Goal: Information Seeking & Learning: Learn about a topic

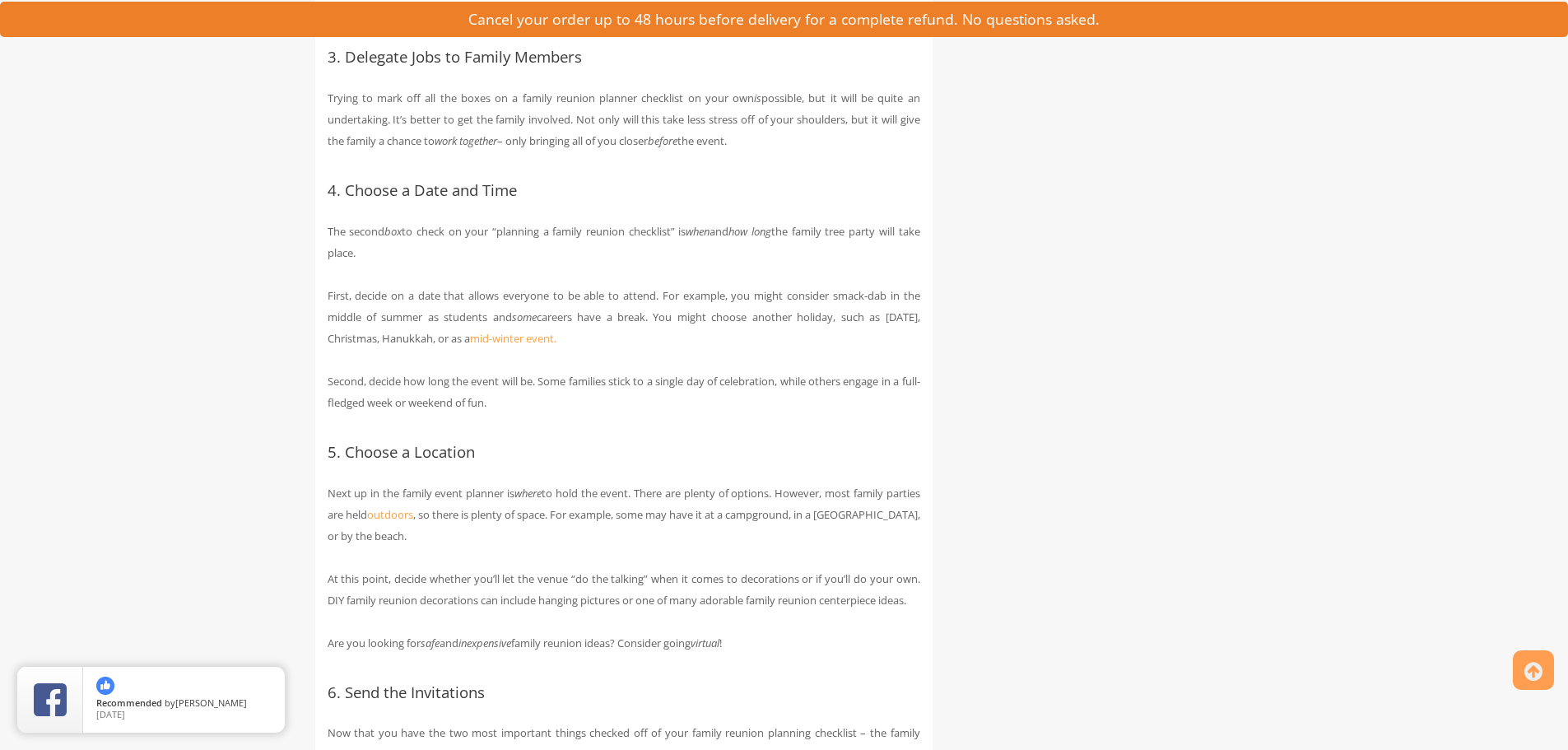
scroll to position [1830, 0]
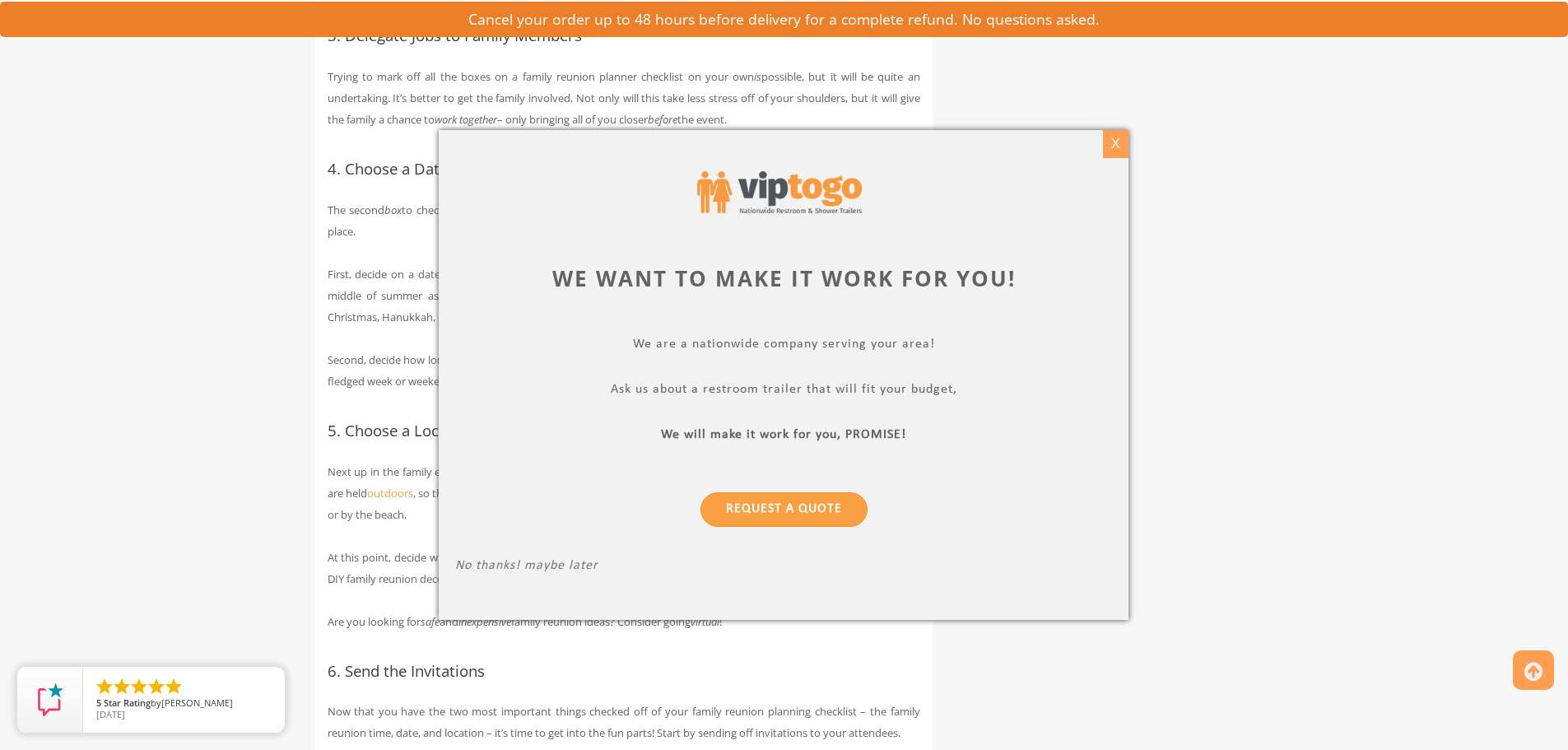
click at [1112, 142] on div "X" at bounding box center [1115, 145] width 26 height 28
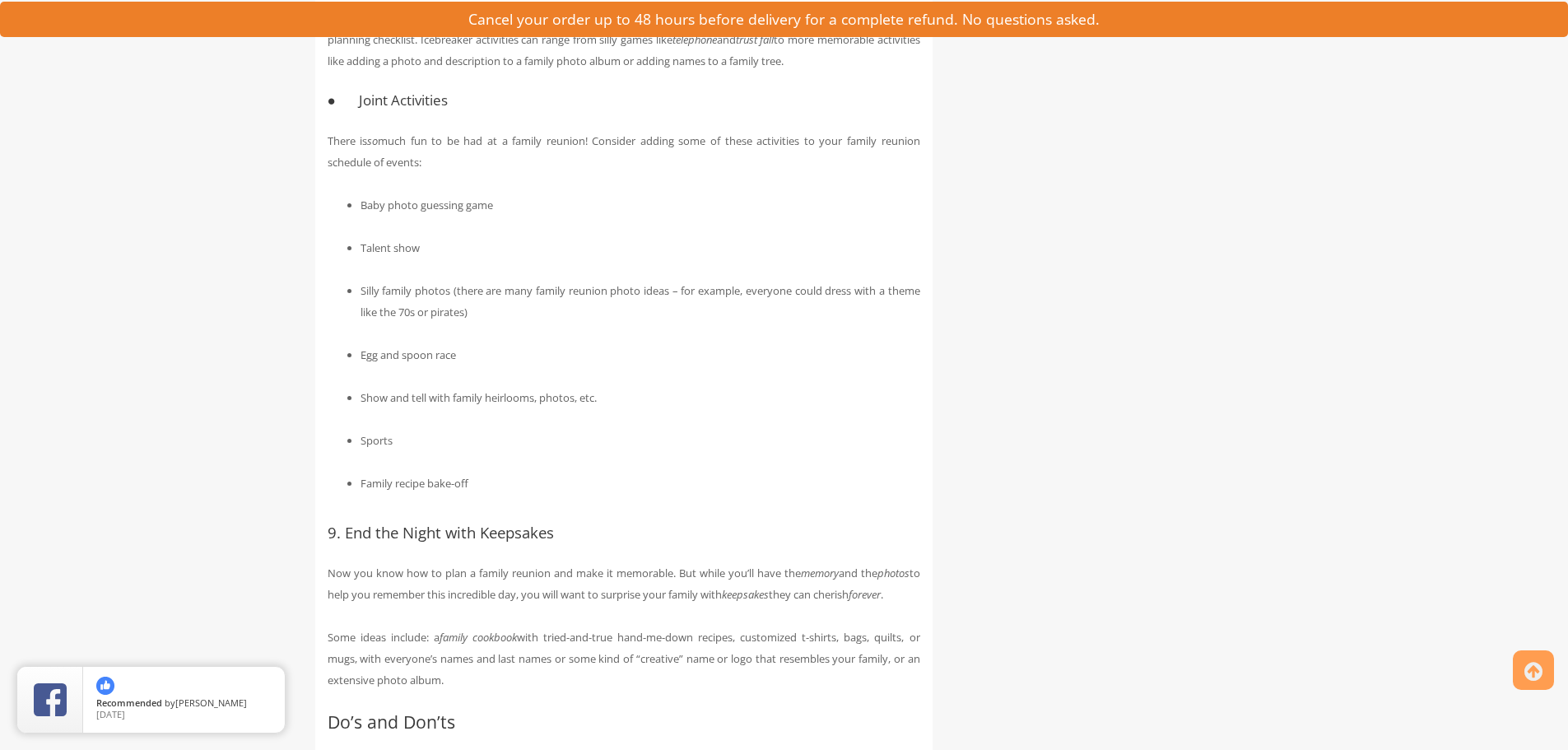
scroll to position [3473, 0]
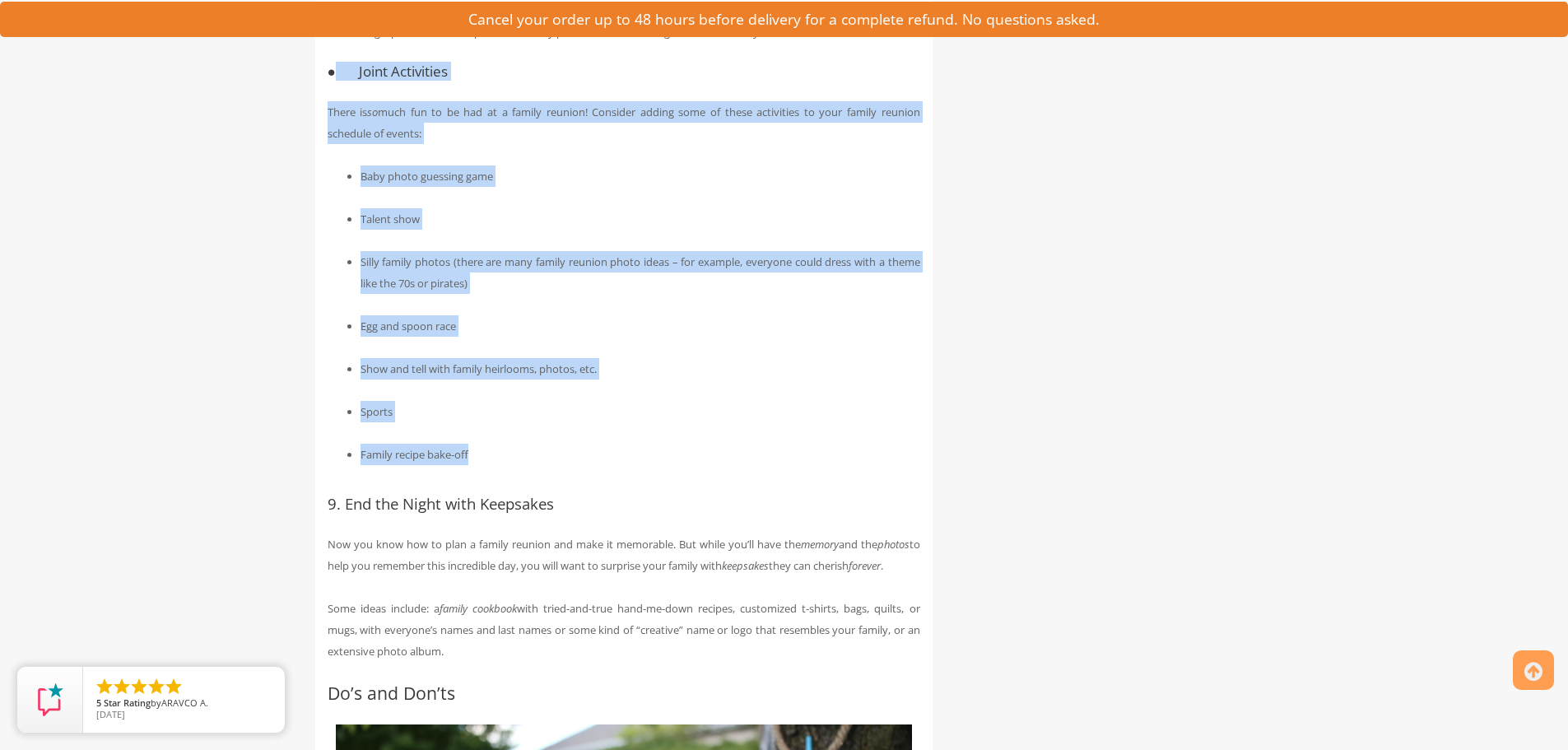
drag, startPoint x: 336, startPoint y: 132, endPoint x: 551, endPoint y: 503, distance: 428.8
click at [549, 499] on div "How to Plan a Family Reunion in 9 Steps Family is the most important thing in l…" at bounding box center [624, 22] width 617 height 6324
click at [665, 380] on li "Show and tell with family heirlooms, photos, etc." at bounding box center [641, 368] width 560 height 22
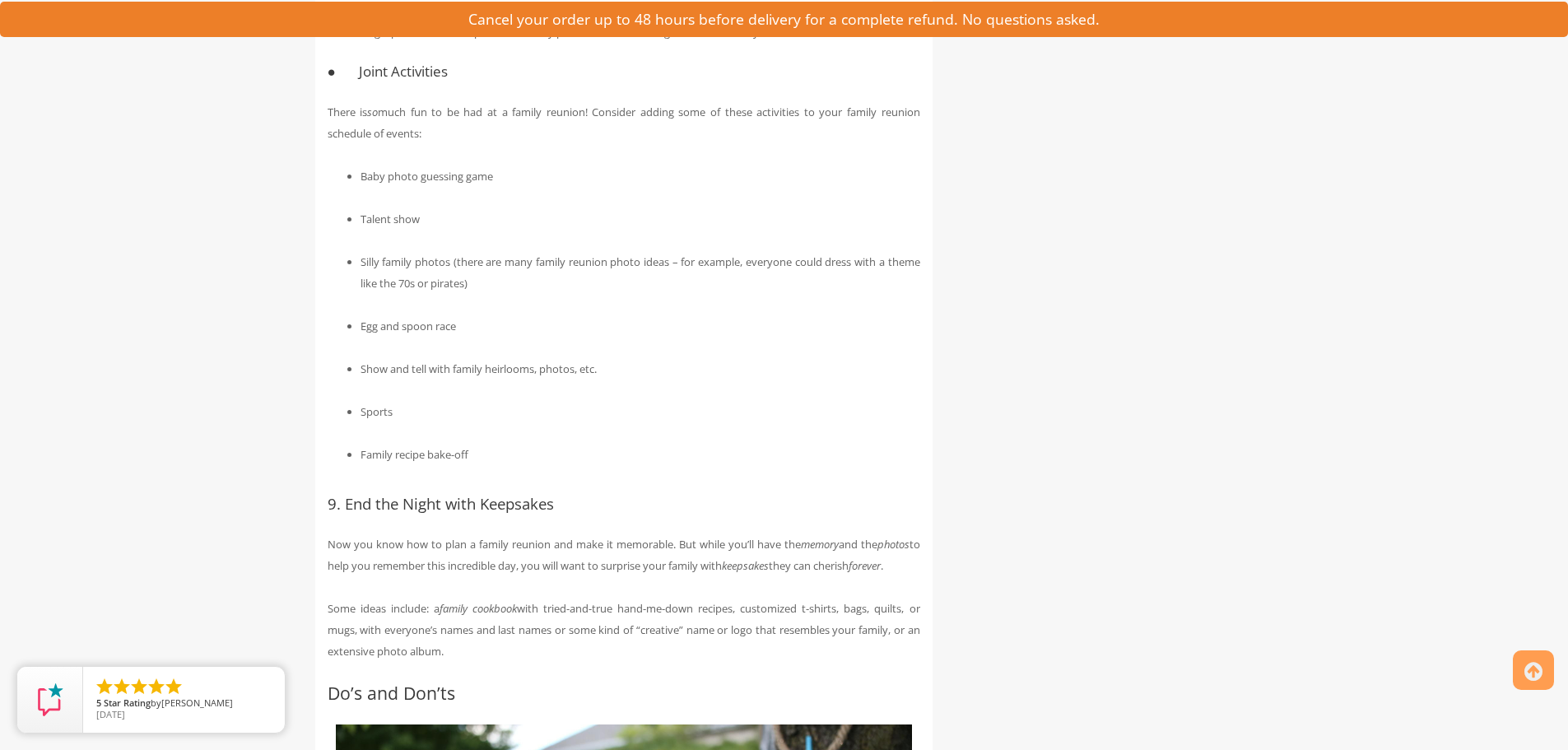
click at [354, 304] on ul "Baby photo guessing game Talent show Silly family photos (there are many family…" at bounding box center [624, 315] width 593 height 299
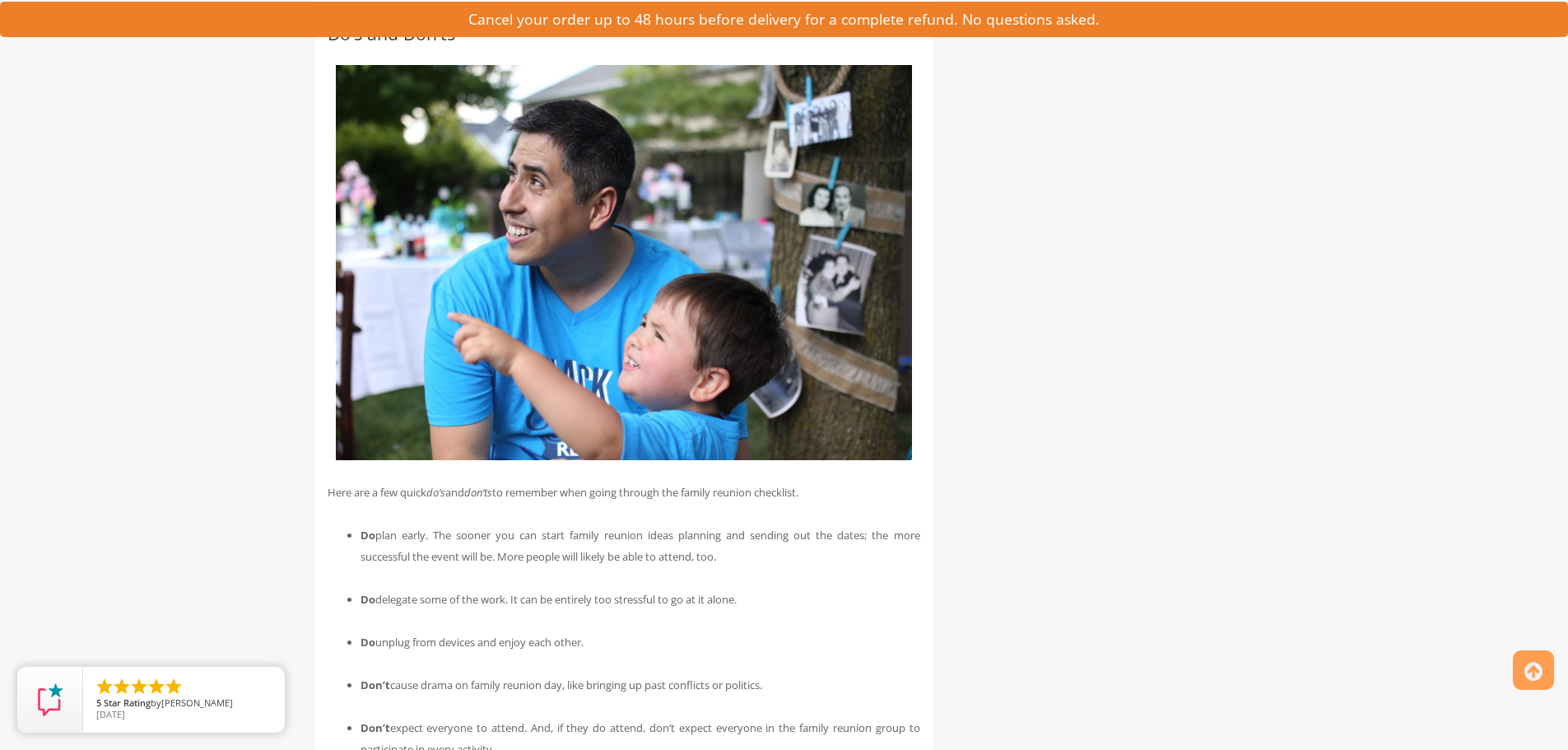
scroll to position [4131, 0]
drag, startPoint x: 328, startPoint y: 97, endPoint x: 455, endPoint y: 86, distance: 127.5
copy h2 "Do’s and Don’ts"
click at [482, 461] on img at bounding box center [624, 264] width 577 height 395
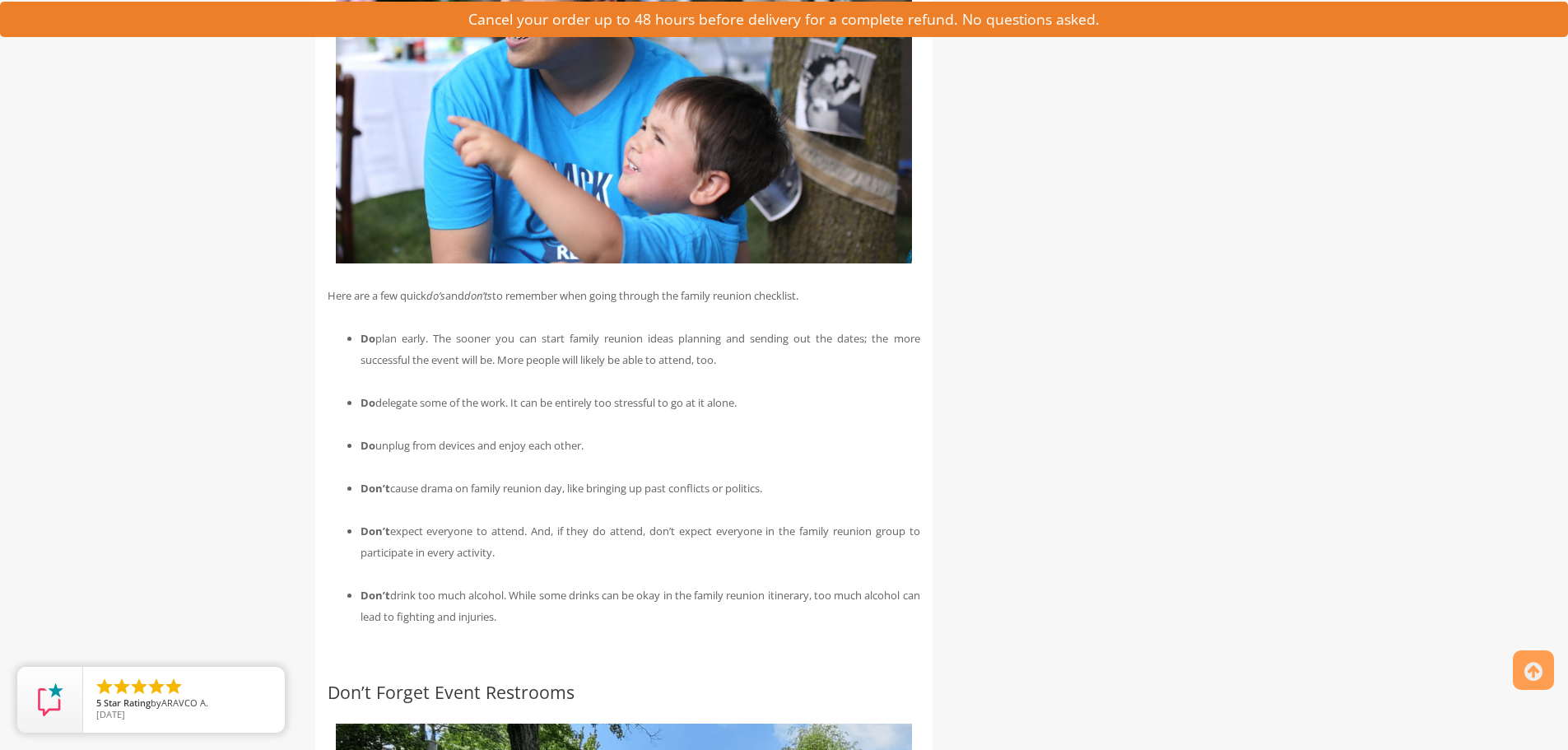
scroll to position [4378, 0]
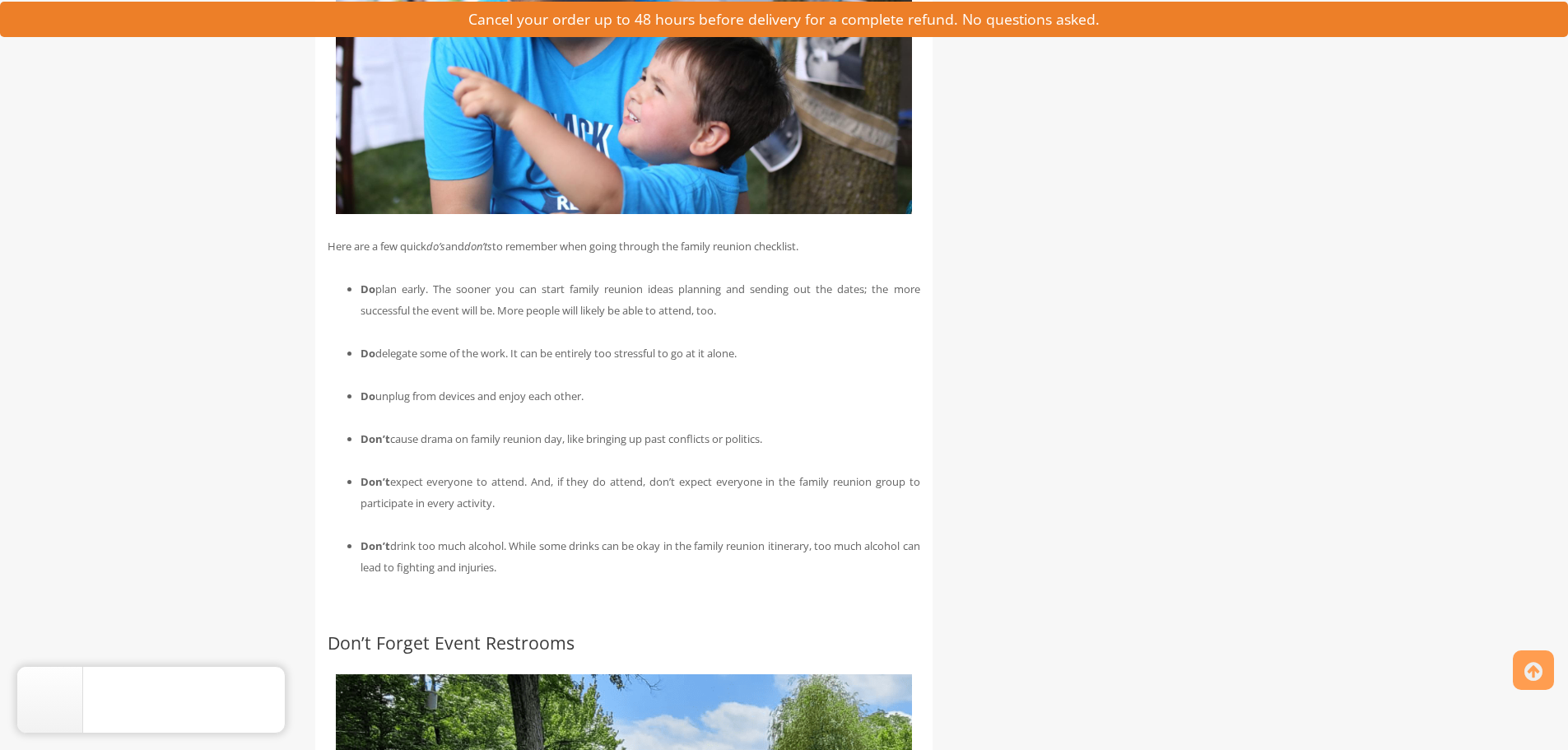
drag, startPoint x: 360, startPoint y: 346, endPoint x: 511, endPoint y: 563, distance: 264.4
click at [511, 563] on ul "Do plan early. The sooner you can start family reunion ideas planning and sendi…" at bounding box center [624, 427] width 593 height 299
copy ul "Do plan early. The sooner you can start family reunion ideas planning and sendi…"
click at [386, 321] on li "Do plan early. The sooner you can start family reunion ideas planning and sendi…" at bounding box center [641, 298] width 560 height 43
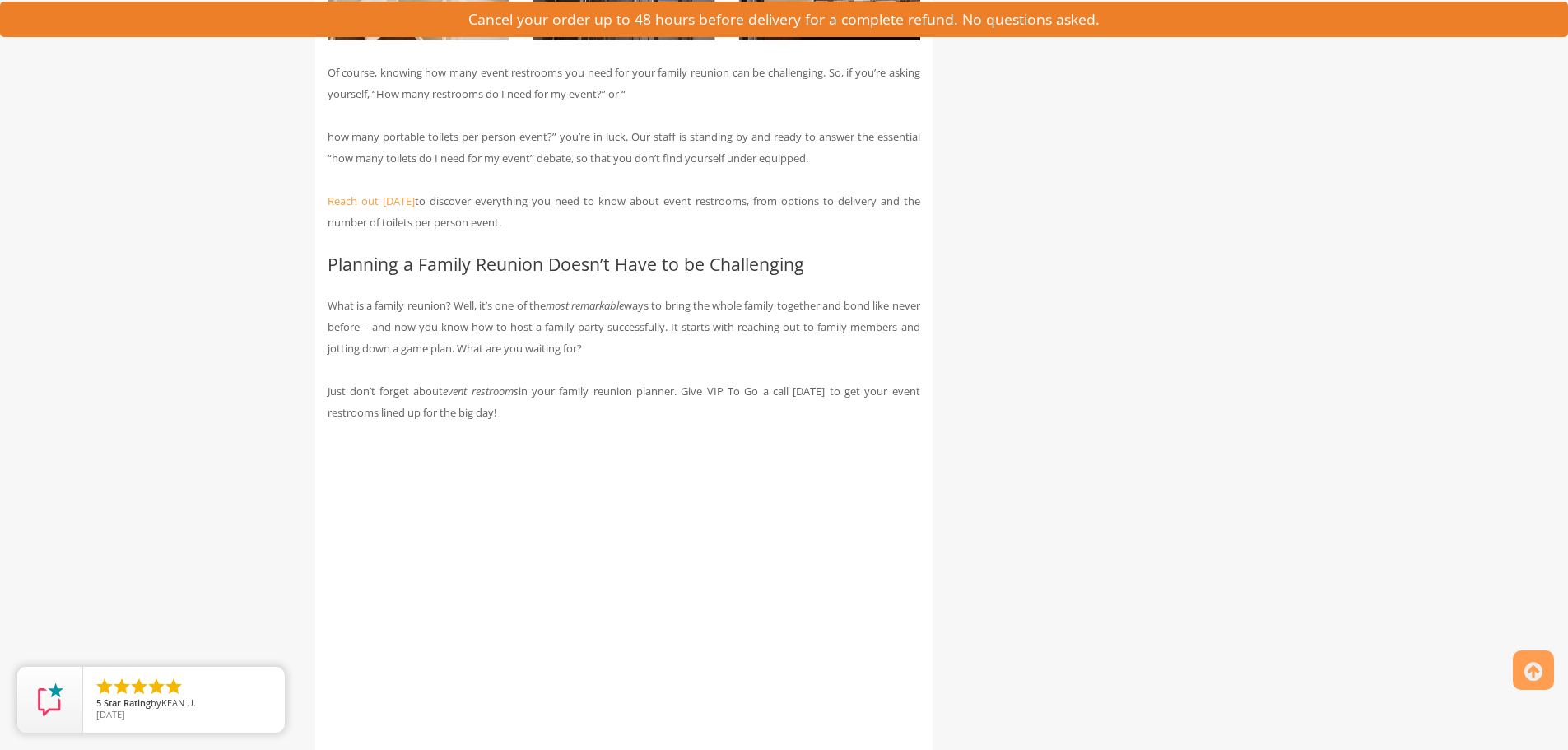
scroll to position [5859, 0]
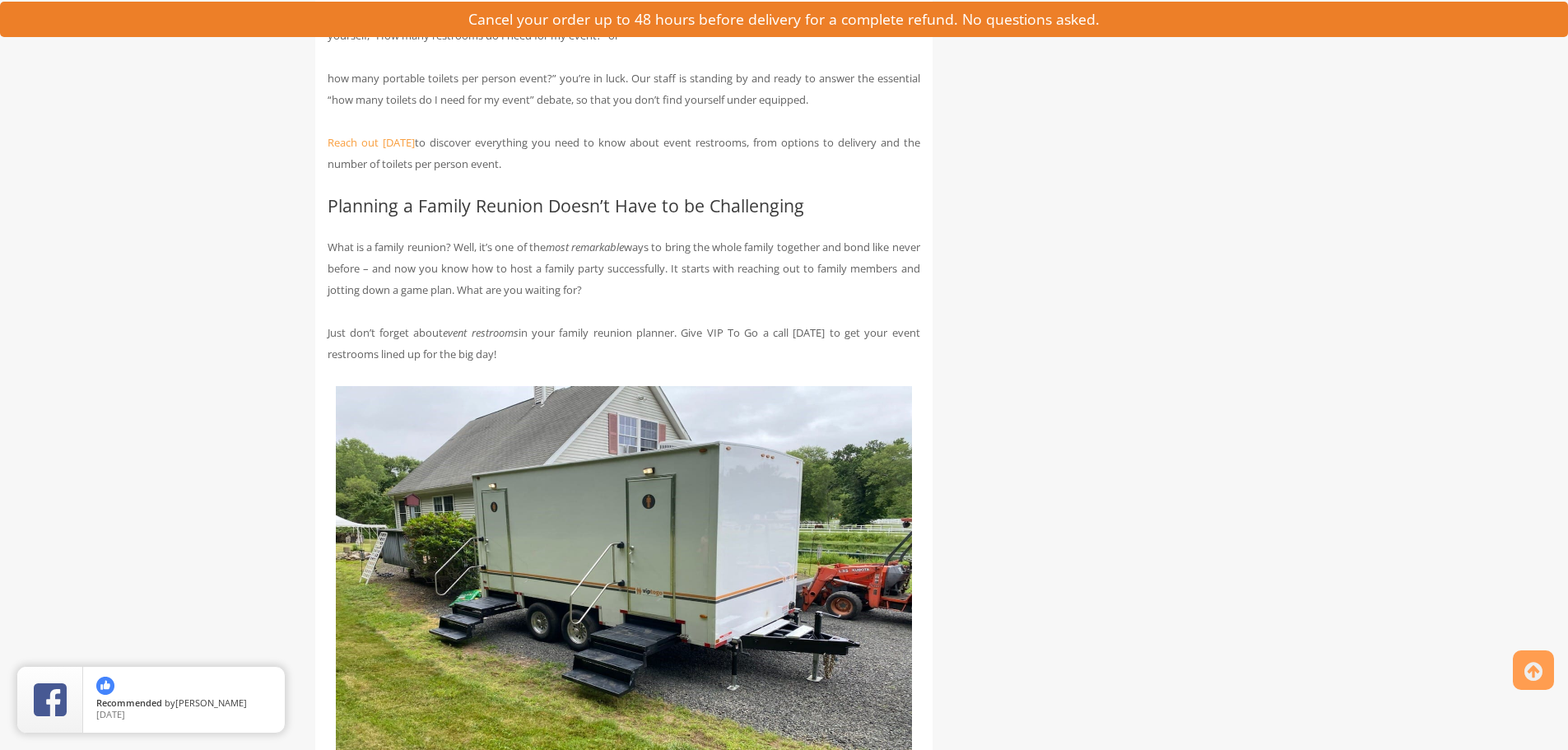
drag, startPoint x: 328, startPoint y: 310, endPoint x: 656, endPoint y: 354, distance: 330.9
click at [656, 300] on p "What is a family reunion? Well, it’s one of the most remarkable ways to bring t…" at bounding box center [624, 268] width 593 height 64
copy p "What is a family reunion? Well, it’s one of the most remarkable ways to bring t…"
click at [457, 365] on p "Just don’t forget about event restrooms in your family reunion planner. Give VI…" at bounding box center [624, 343] width 593 height 43
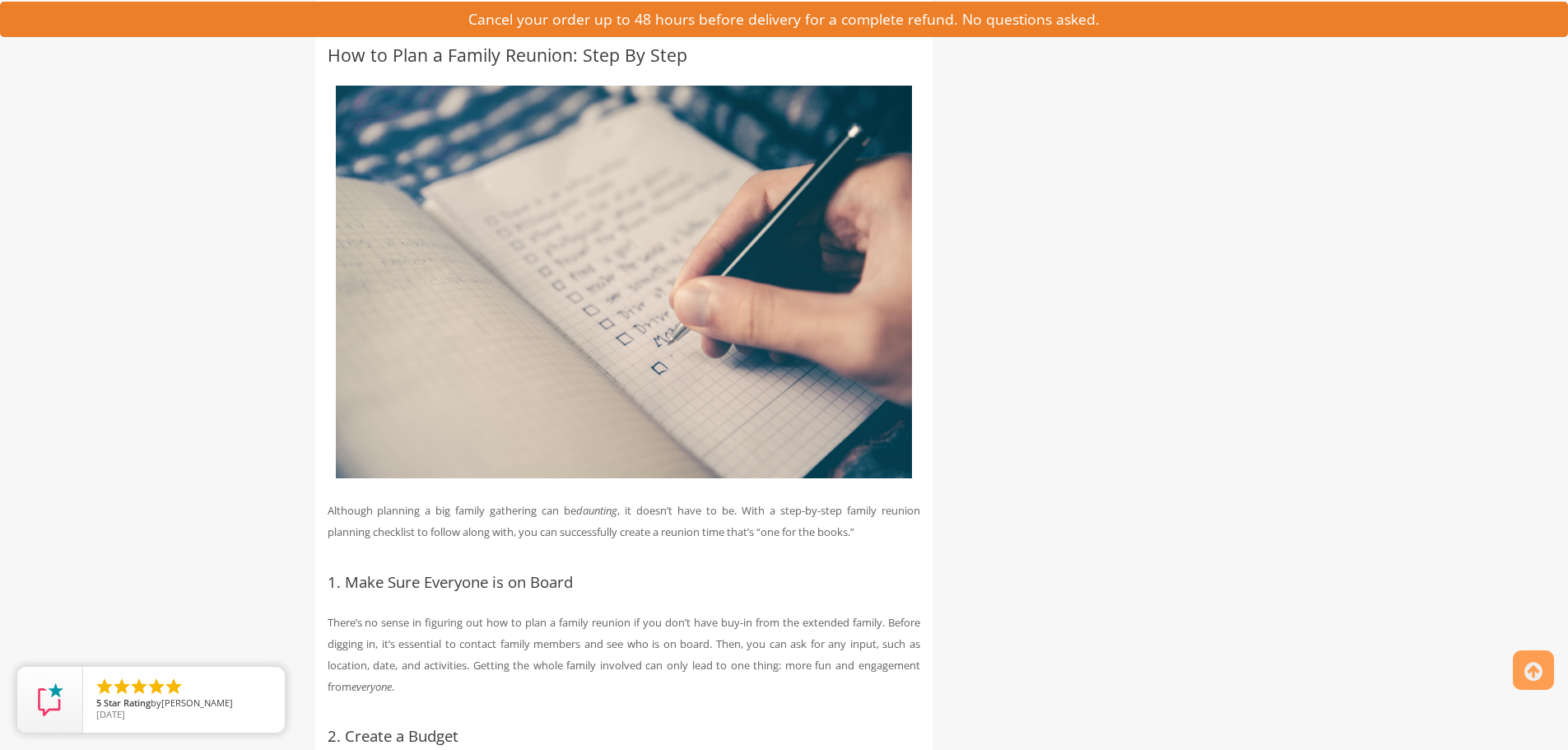
scroll to position [993, 0]
